Goal: Check status

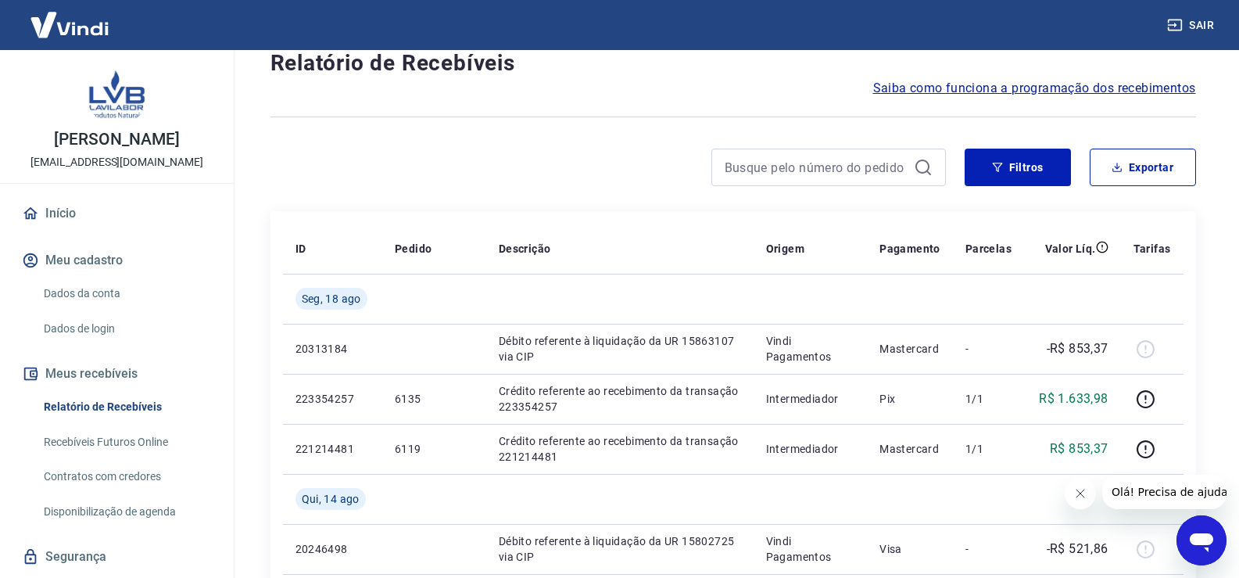
scroll to position [235, 0]
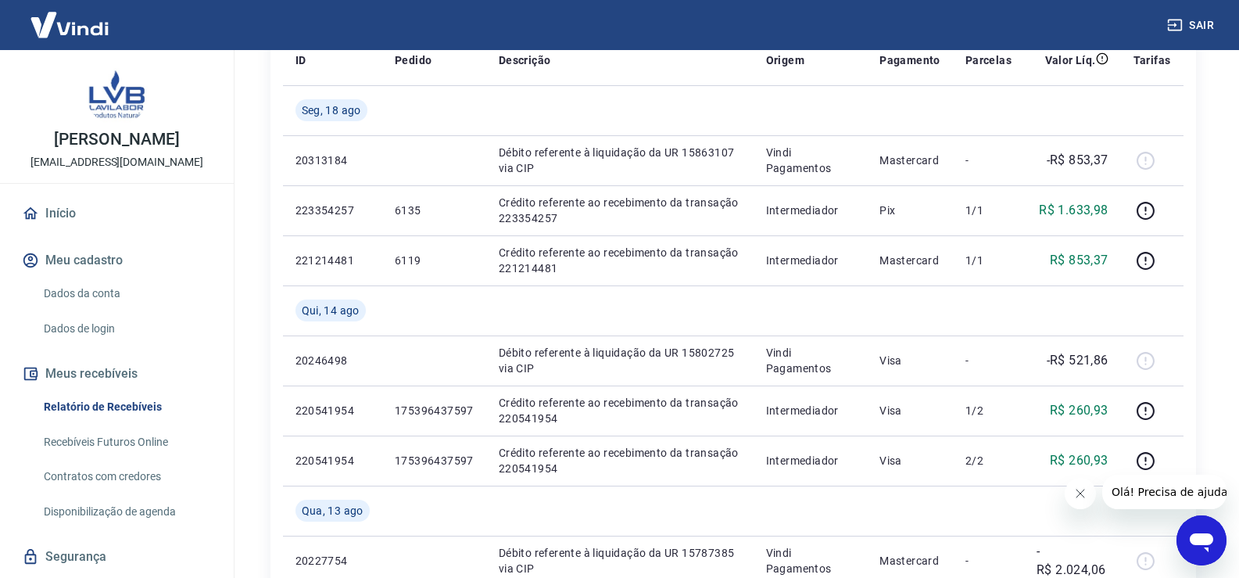
click at [1080, 496] on icon "Fechar mensagem da empresa" at bounding box center [1079, 493] width 13 height 13
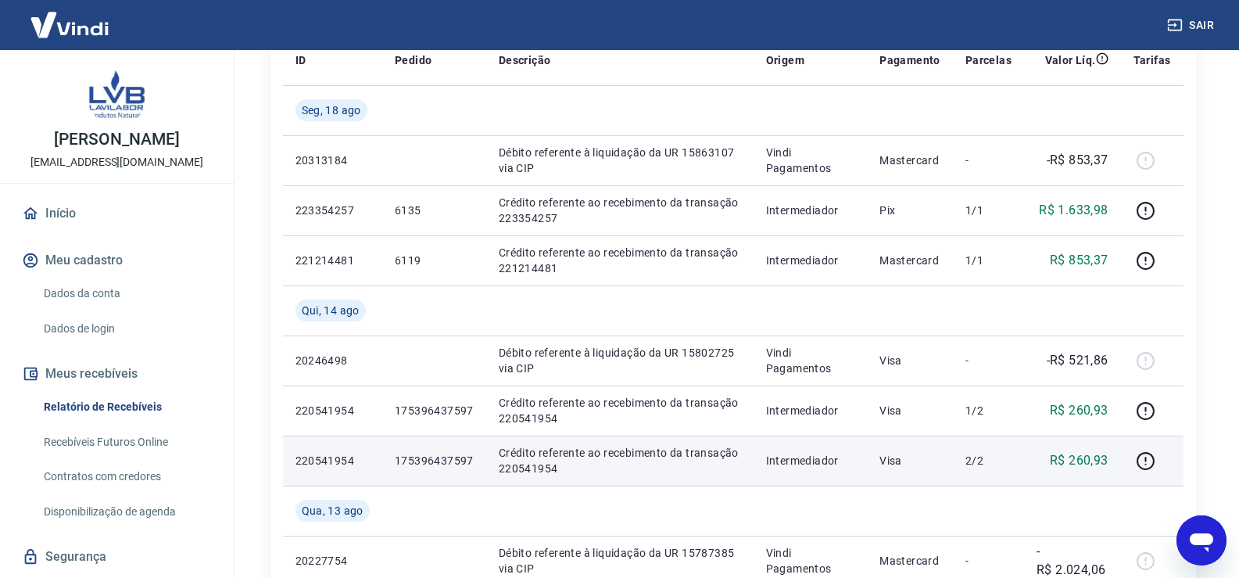
click at [431, 457] on p "175396437597" at bounding box center [434, 461] width 79 height 16
copy p "175396437597"
